Goal: Book appointment/travel/reservation

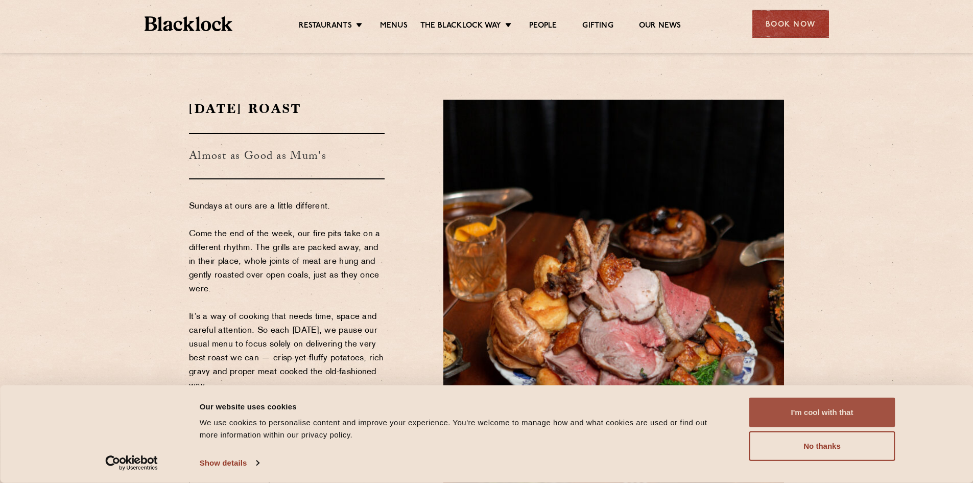
click at [885, 421] on button "I'm cool with that" at bounding box center [822, 412] width 146 height 30
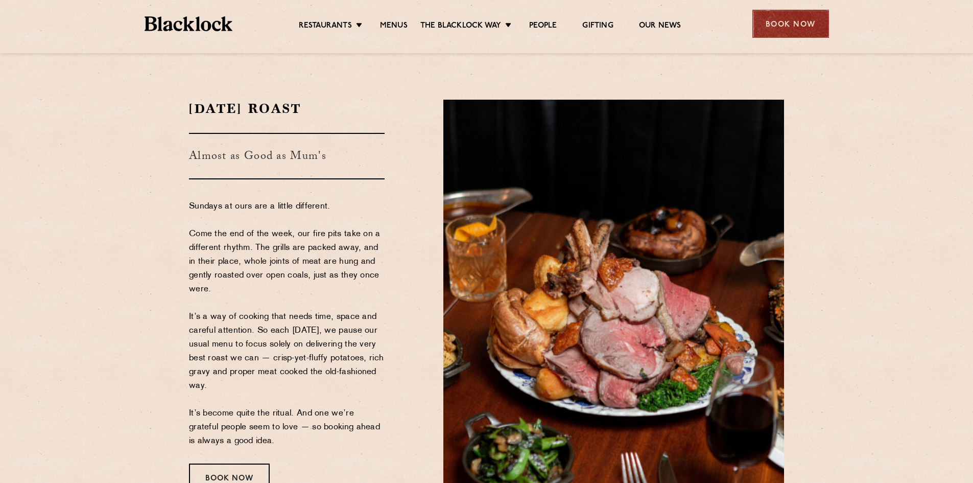
click at [814, 36] on div "Book Now" at bounding box center [790, 24] width 77 height 28
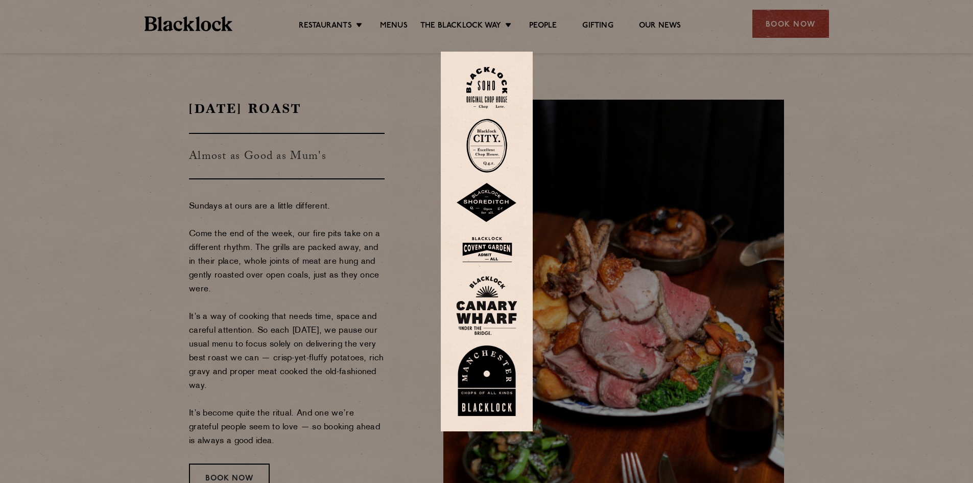
click at [489, 201] on img at bounding box center [486, 203] width 61 height 40
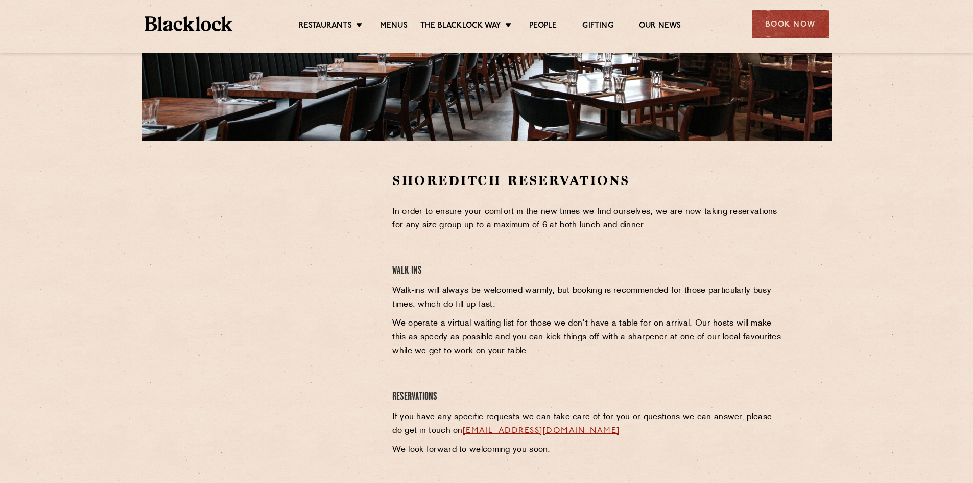
scroll to position [255, 0]
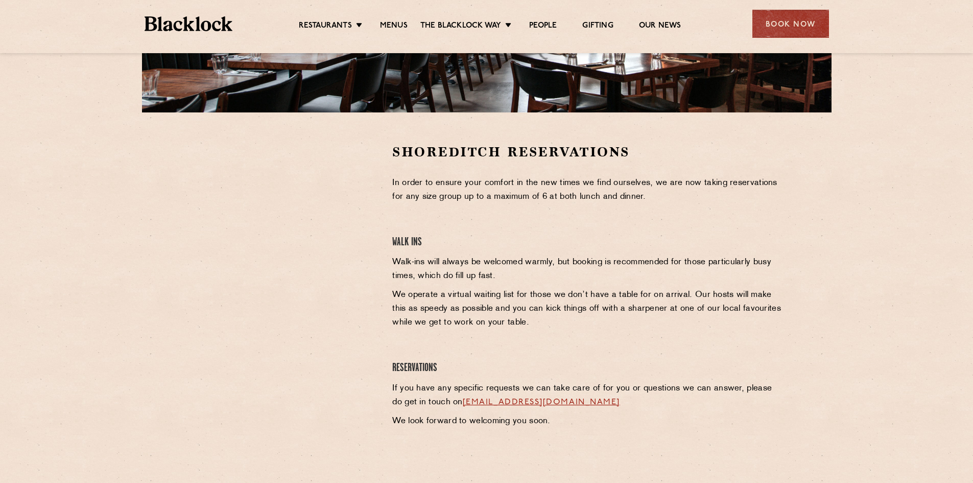
drag, startPoint x: 459, startPoint y: 236, endPoint x: 441, endPoint y: 240, distance: 19.0
click at [443, 239] on h4 "Walk Ins" at bounding box center [588, 243] width 392 height 14
